Goal: Contribute content

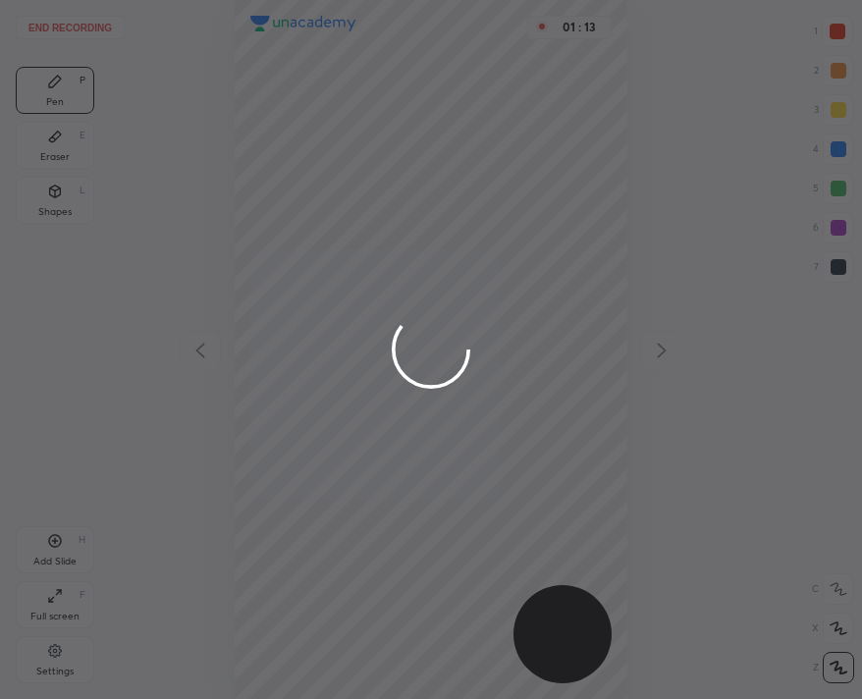
scroll to position [699, 548]
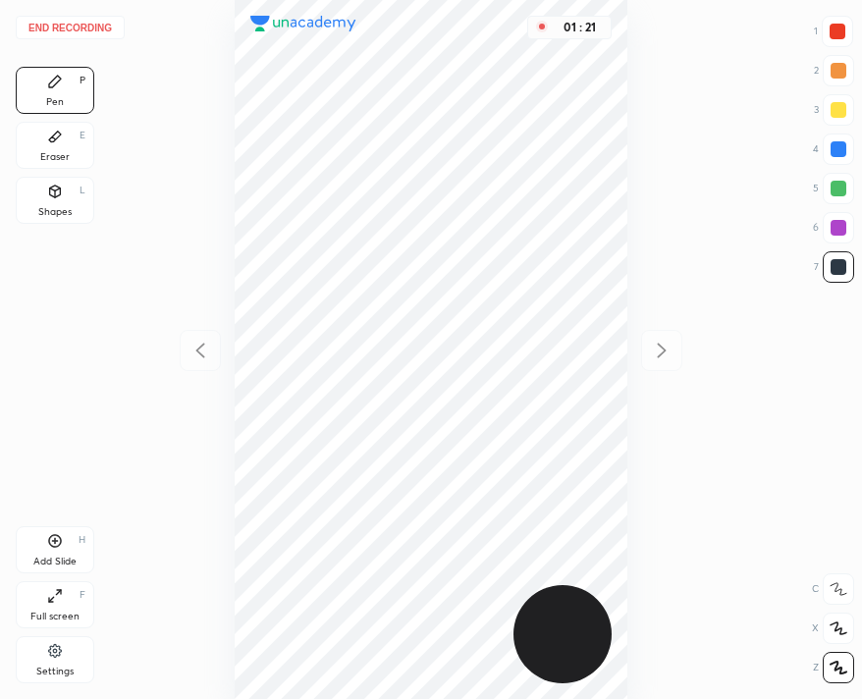
click at [112, 23] on button "End recording" at bounding box center [70, 28] width 109 height 24
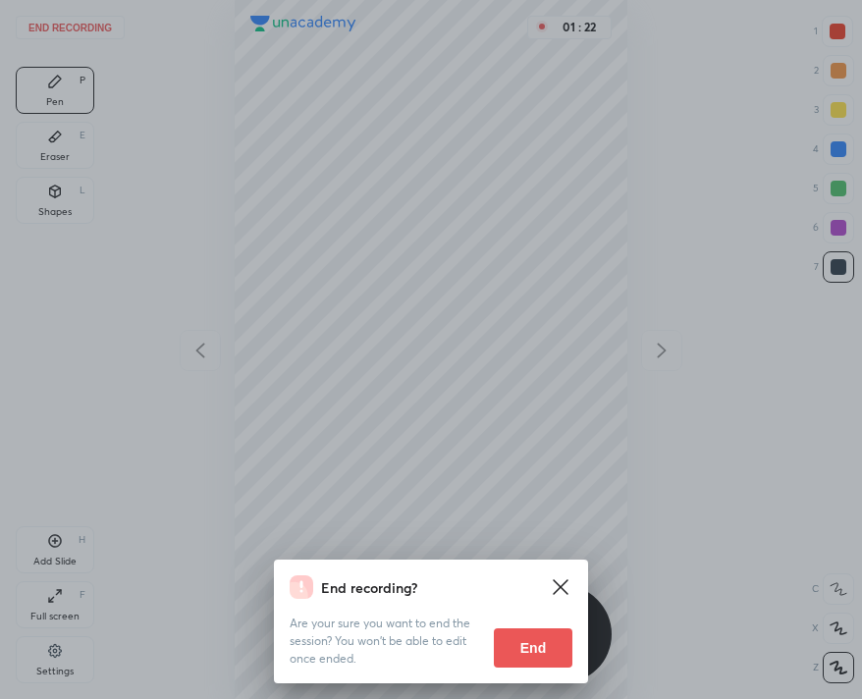
click at [546, 641] on button "End" at bounding box center [533, 647] width 79 height 39
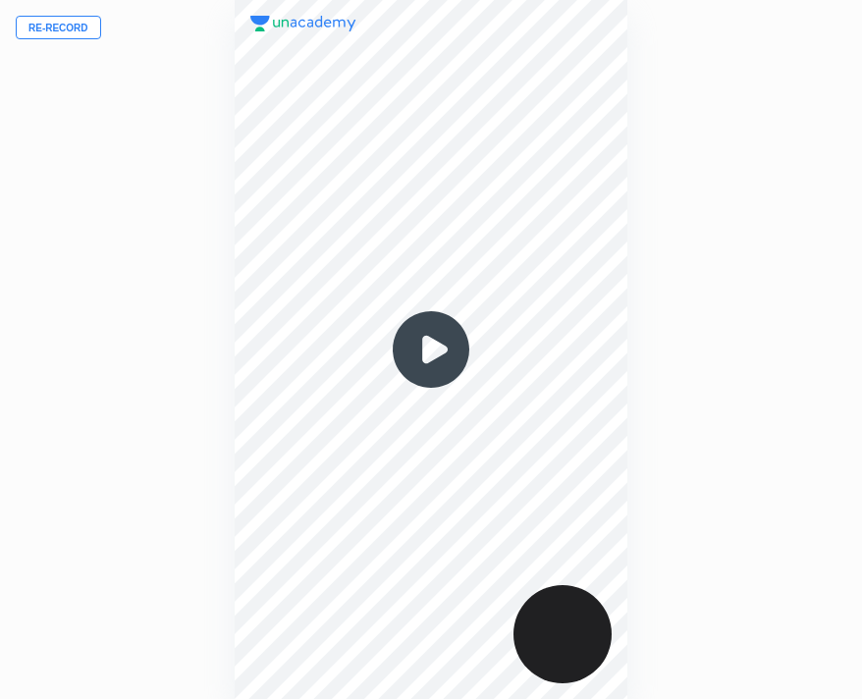
click at [84, 18] on button "Re-record" at bounding box center [58, 28] width 85 height 24
click at [77, 27] on button "Re-record" at bounding box center [58, 28] width 85 height 24
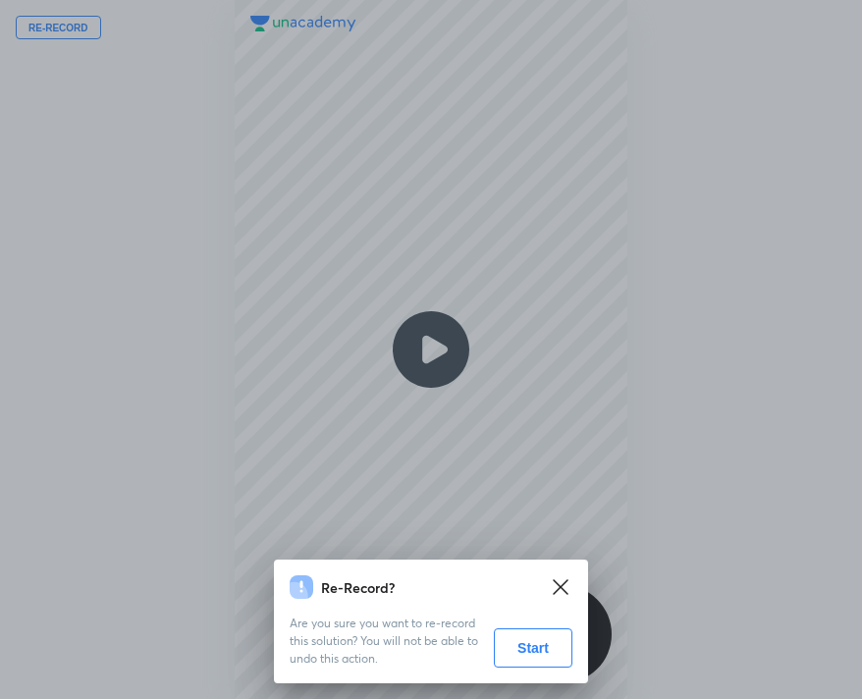
drag, startPoint x: 532, startPoint y: 633, endPoint x: 537, endPoint y: 617, distance: 17.4
click at [534, 631] on button "Start" at bounding box center [533, 647] width 79 height 39
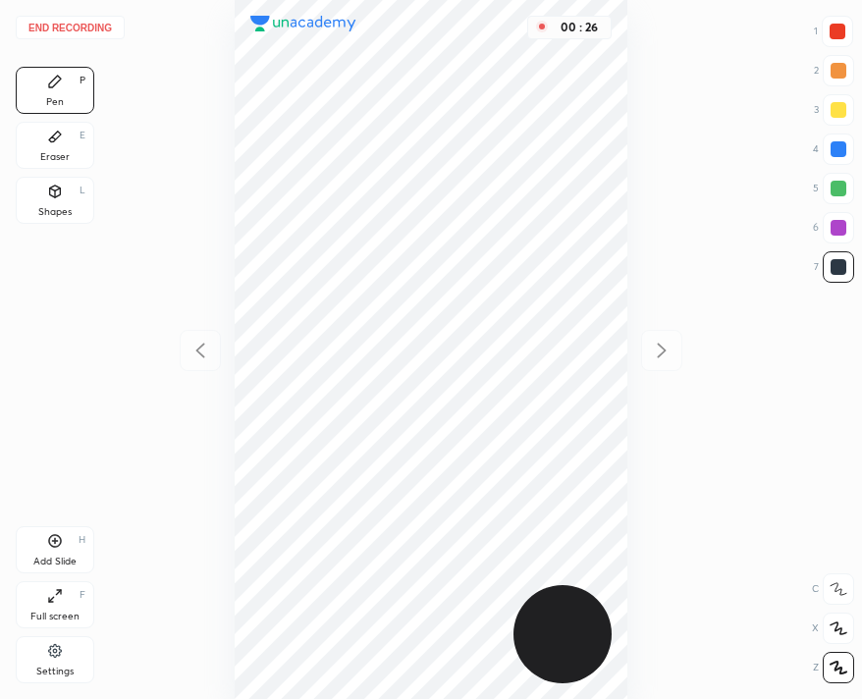
click at [63, 538] on div "Add Slide H" at bounding box center [55, 549] width 79 height 47
click at [69, 545] on div "Add Slide H" at bounding box center [55, 549] width 79 height 47
click at [42, 537] on div "Add Slide H" at bounding box center [55, 549] width 79 height 47
click at [64, 24] on button "End recording" at bounding box center [70, 28] width 109 height 24
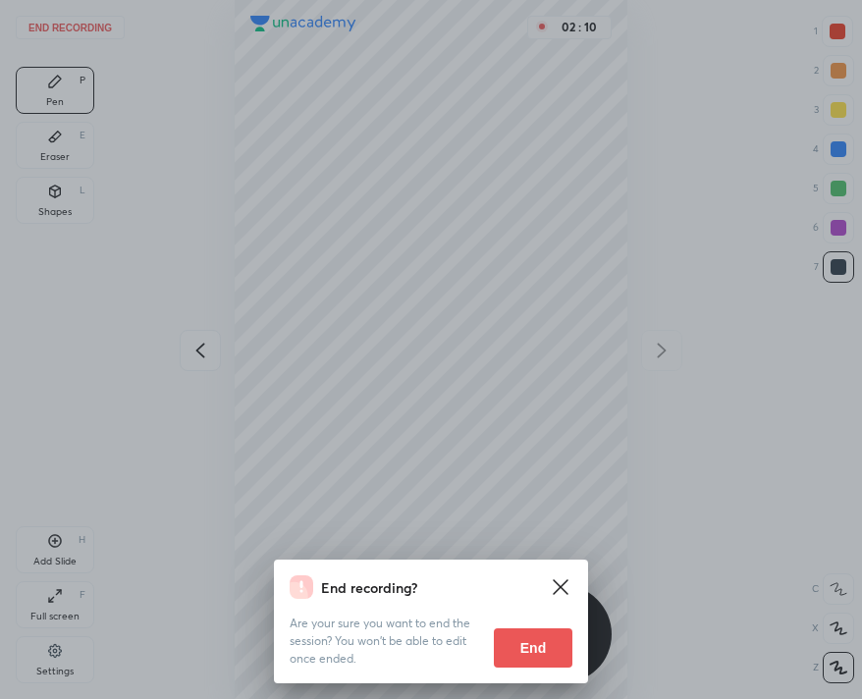
drag, startPoint x: 517, startPoint y: 663, endPoint x: 511, endPoint y: 645, distance: 19.0
click at [517, 660] on button "End" at bounding box center [533, 647] width 79 height 39
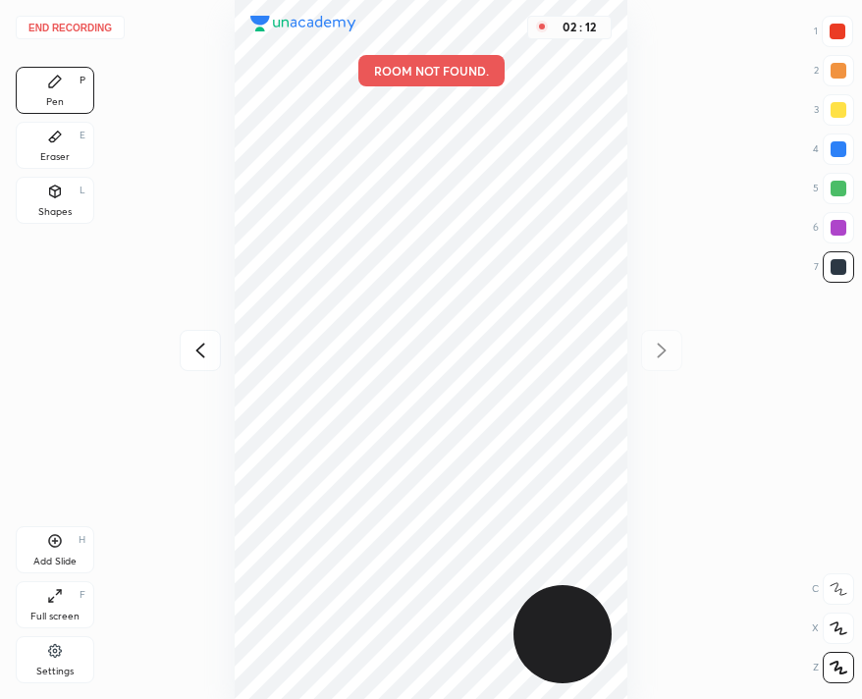
click at [91, 27] on button "End recording" at bounding box center [70, 28] width 109 height 24
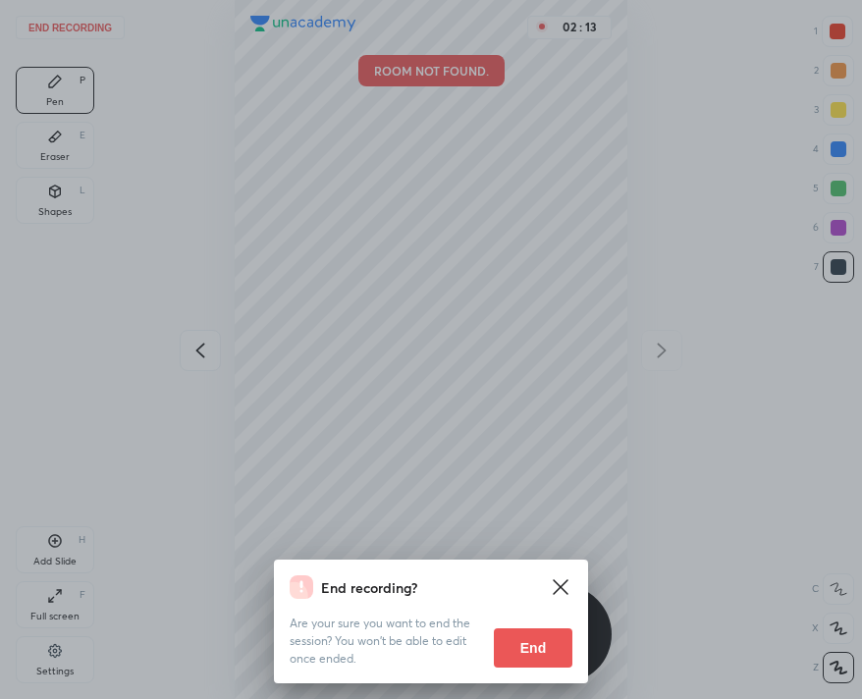
click at [530, 641] on button "End" at bounding box center [533, 647] width 79 height 39
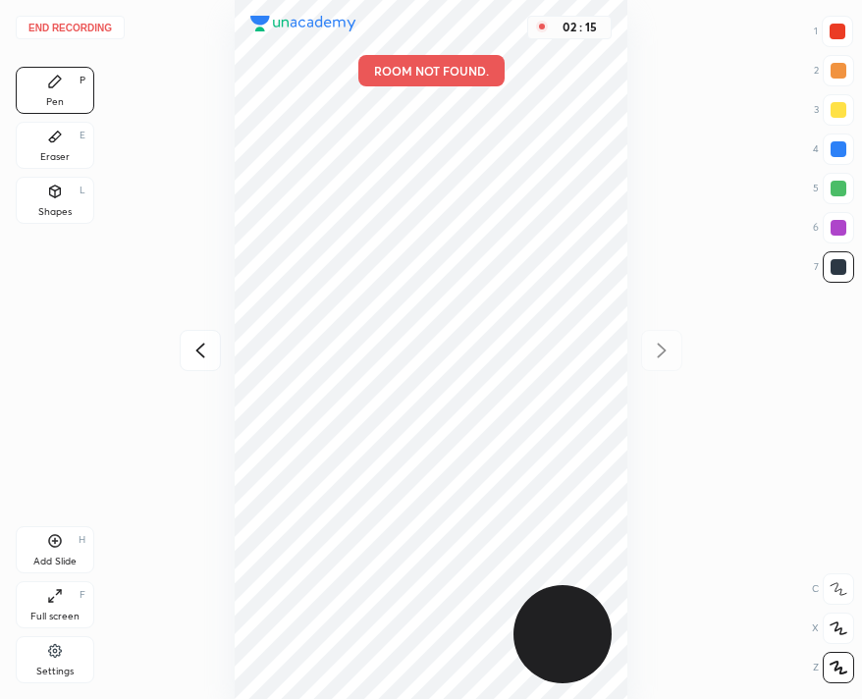
click at [43, 26] on button "End recording" at bounding box center [70, 28] width 109 height 24
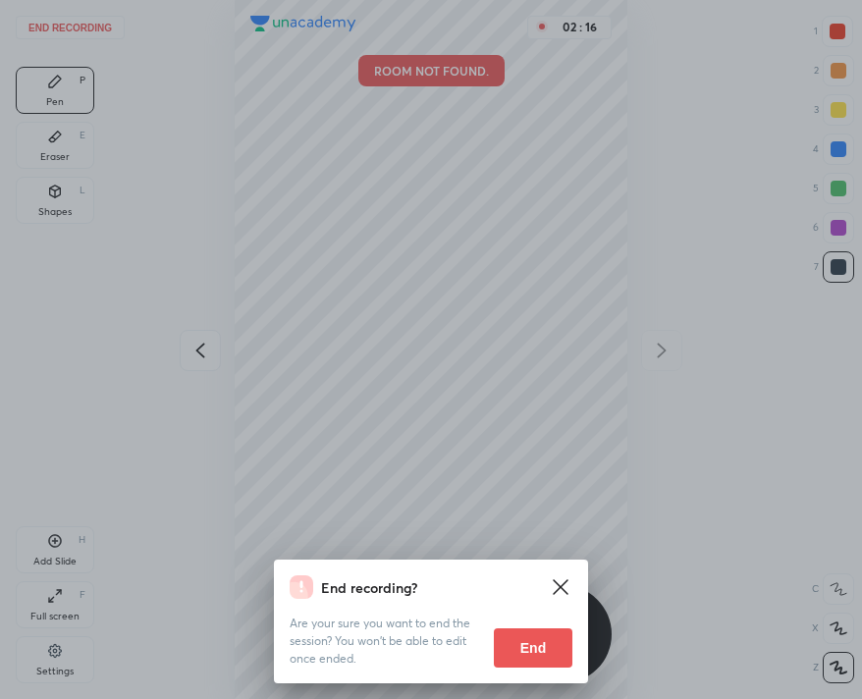
click at [520, 651] on button "End" at bounding box center [533, 647] width 79 height 39
